Goal: Navigation & Orientation: Find specific page/section

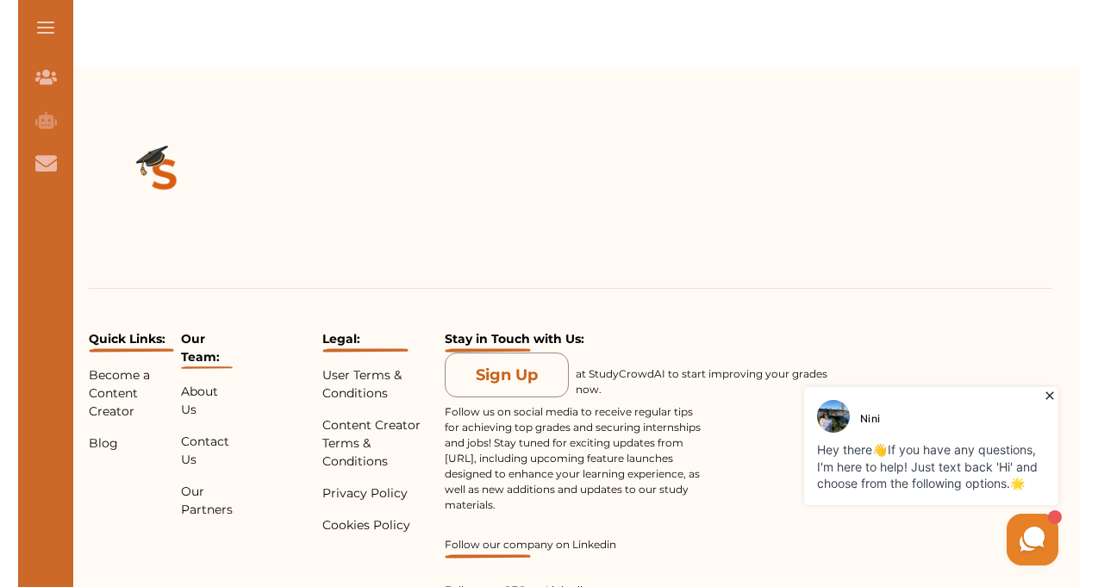
scroll to position [3990, 0]
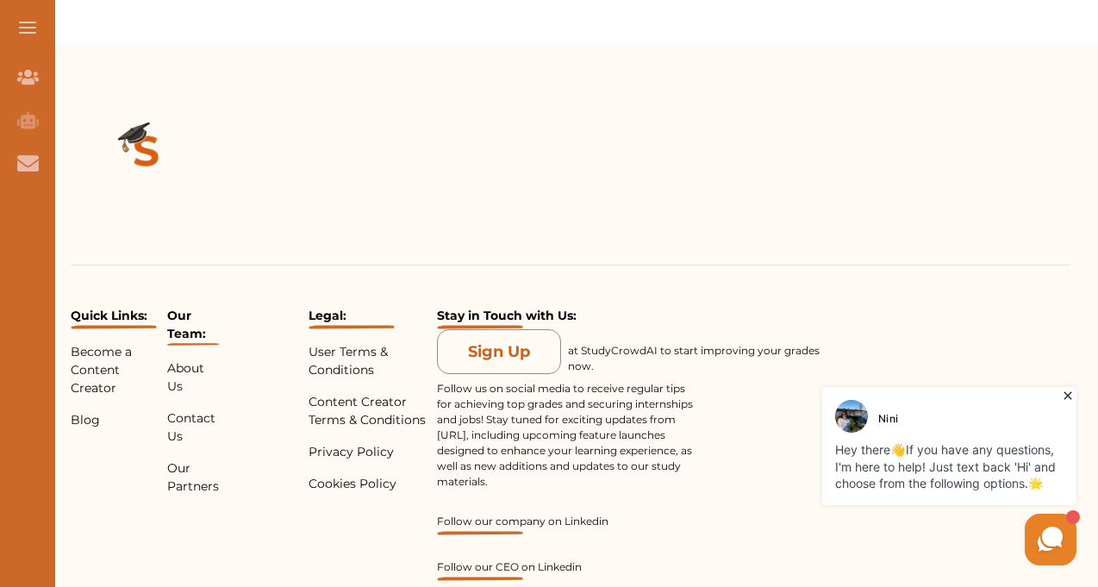
click at [188, 307] on p "Our Team:" at bounding box center [193, 326] width 52 height 39
click at [184, 359] on p "About Us" at bounding box center [193, 377] width 52 height 36
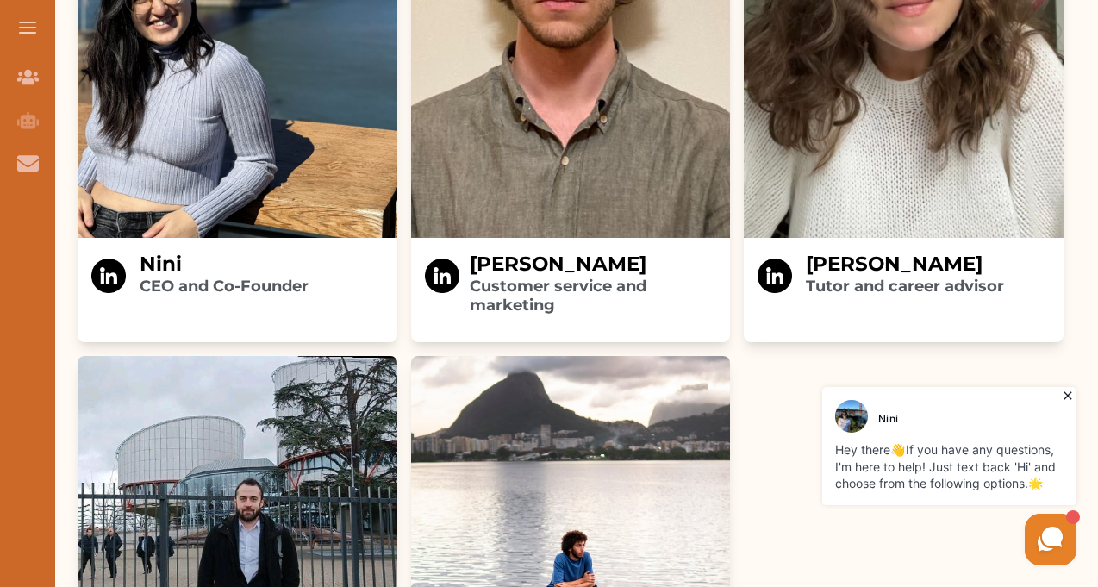
scroll to position [2671, 0]
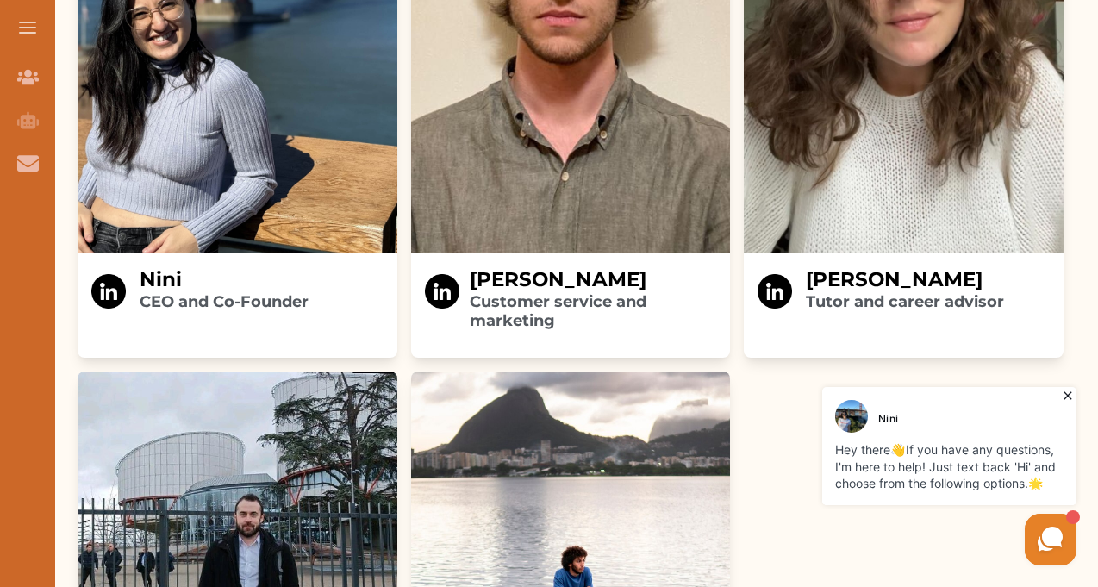
click at [109, 274] on img at bounding box center [108, 291] width 34 height 34
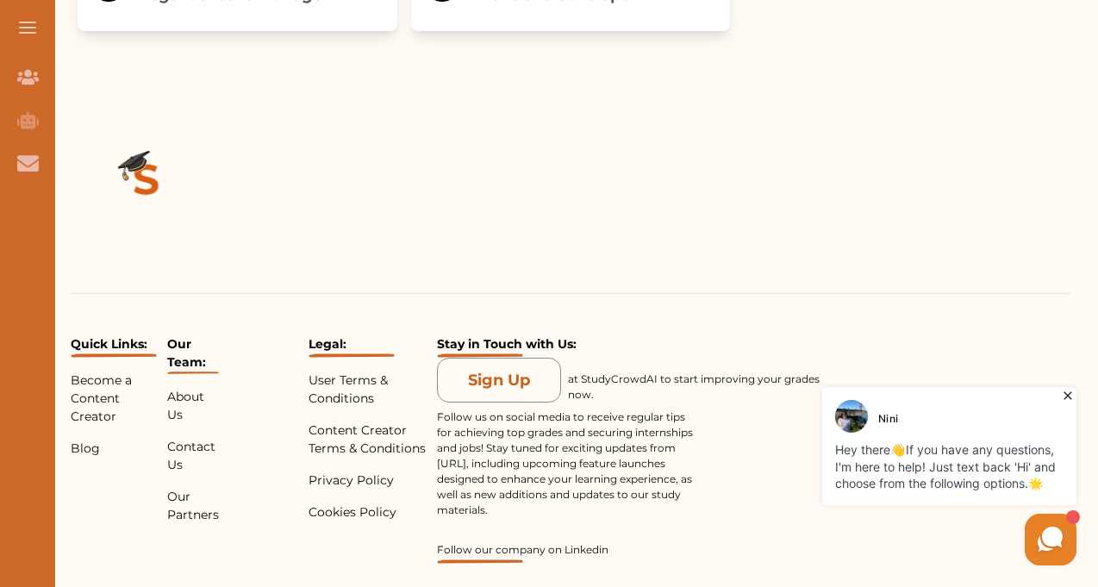
scroll to position [3629, 0]
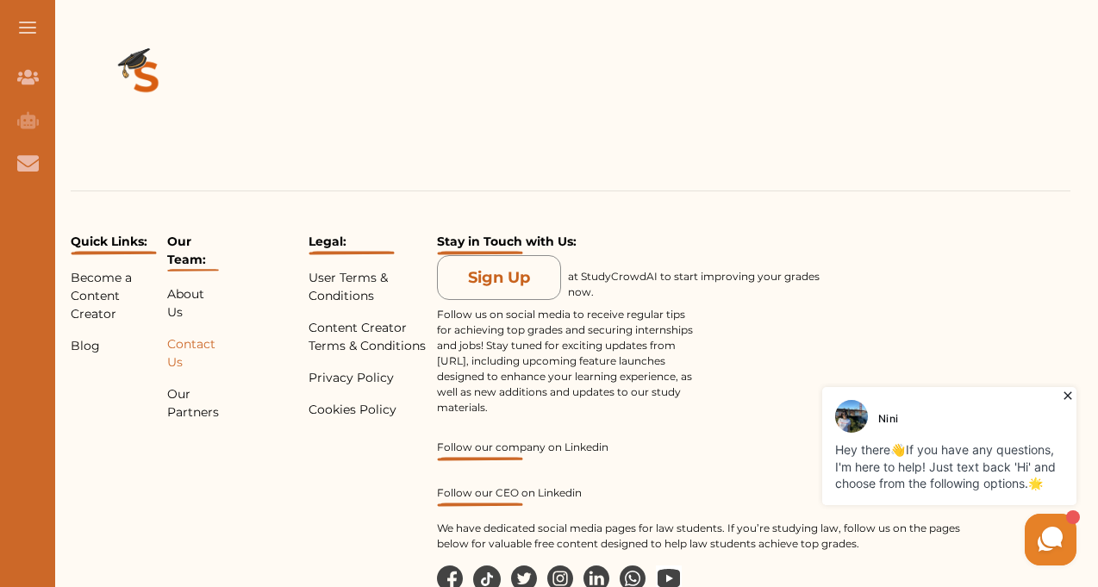
click at [190, 335] on p "Contact Us" at bounding box center [193, 353] width 52 height 36
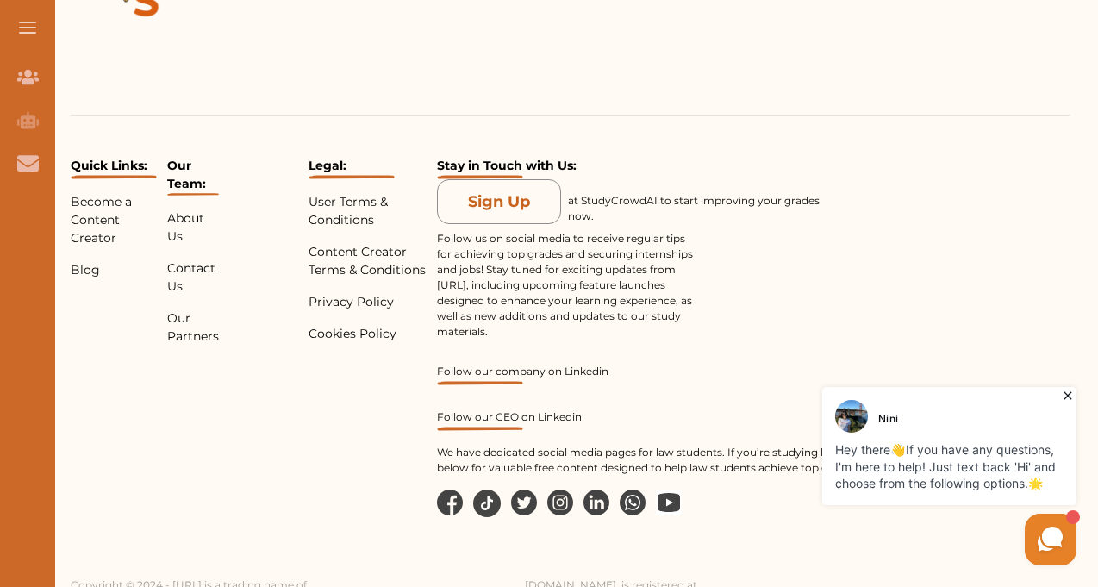
scroll to position [862, 0]
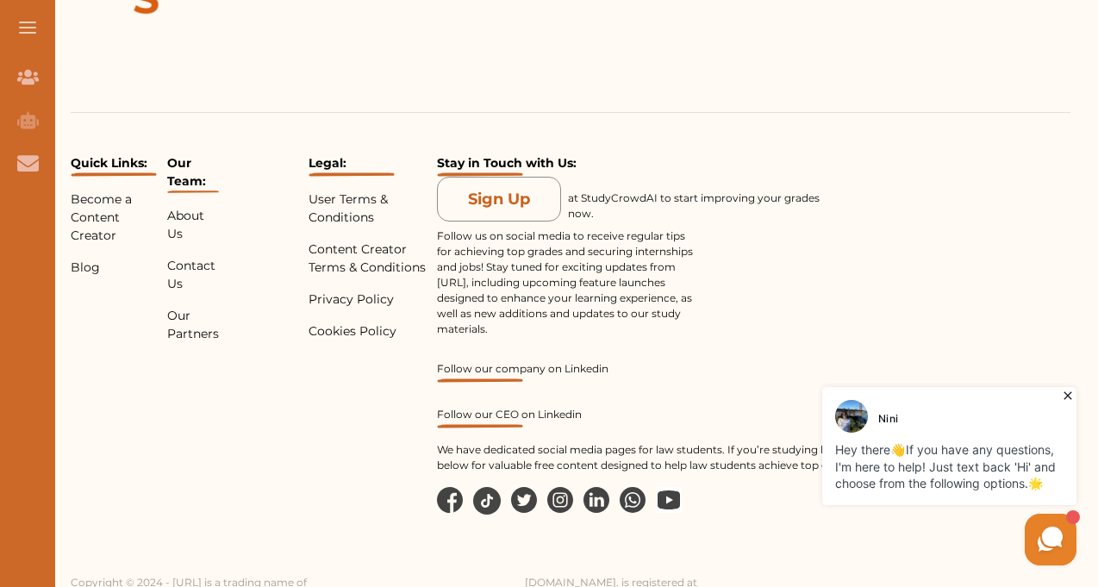
click at [453, 504] on img at bounding box center [450, 500] width 26 height 26
click at [664, 501] on img at bounding box center [669, 500] width 26 height 26
